Goal: Task Accomplishment & Management: Complete application form

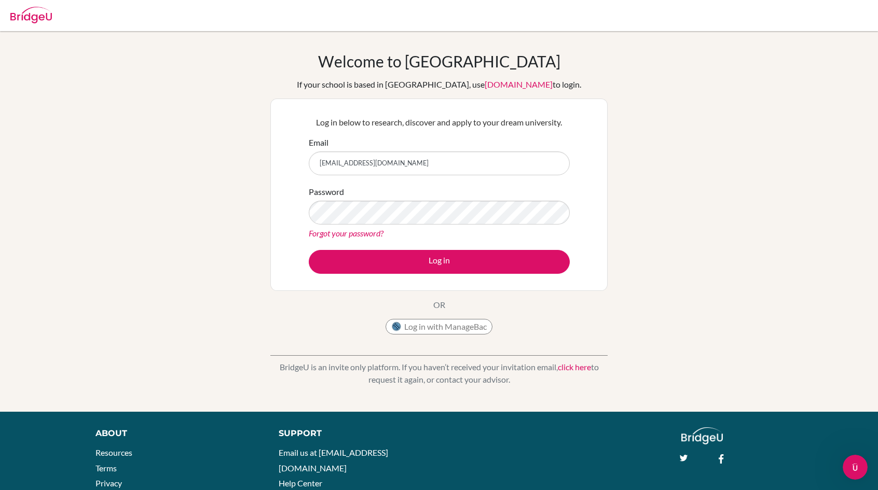
click at [21, 9] on img at bounding box center [30, 15] width 41 height 17
click at [36, 18] on img at bounding box center [30, 15] width 41 height 17
click at [661, 143] on div "Welcome to [GEOGRAPHIC_DATA] If your school is based in [GEOGRAPHIC_DATA], use …" at bounding box center [439, 221] width 878 height 339
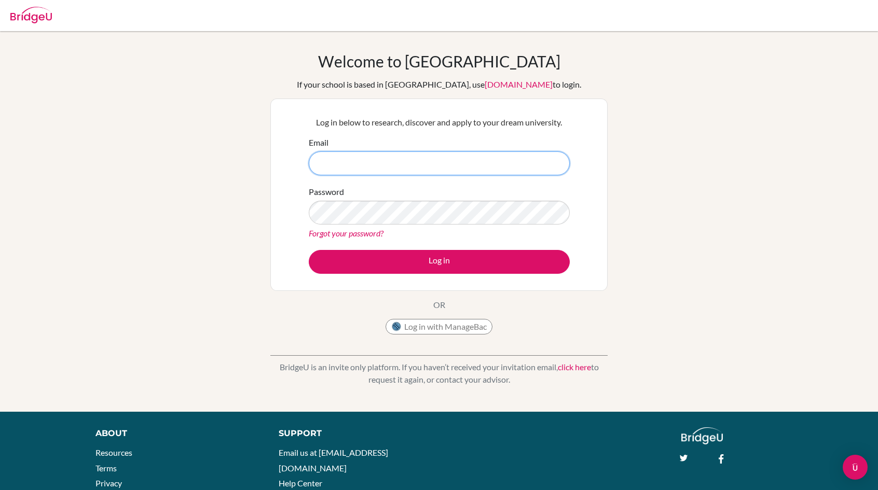
click at [456, 164] on input "Email" at bounding box center [439, 163] width 261 height 24
click at [710, 364] on div "Welcome to BridgeU If your school is based in China, use app.bridge-u.com.cn to…" at bounding box center [439, 221] width 878 height 339
